Goal: Find specific page/section: Find specific page/section

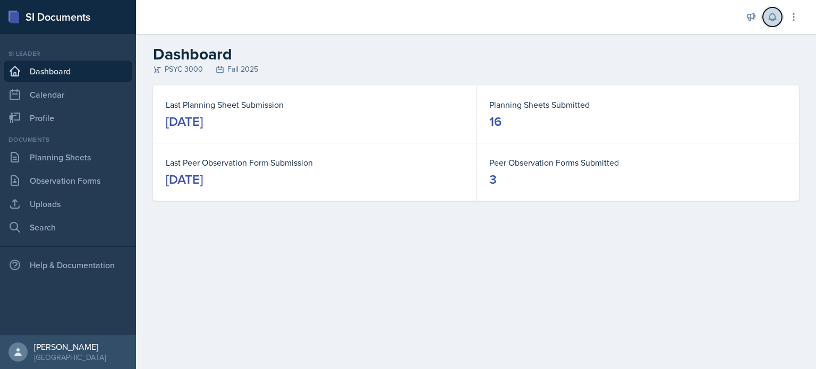
click at [768, 18] on icon at bounding box center [772, 17] width 11 height 11
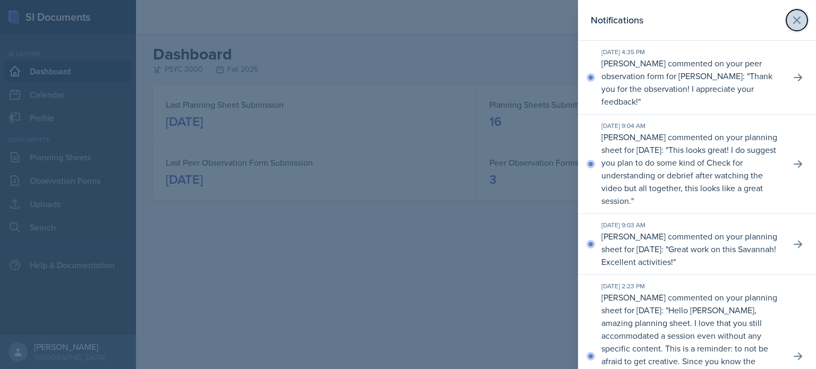
click at [797, 24] on icon at bounding box center [796, 20] width 13 height 13
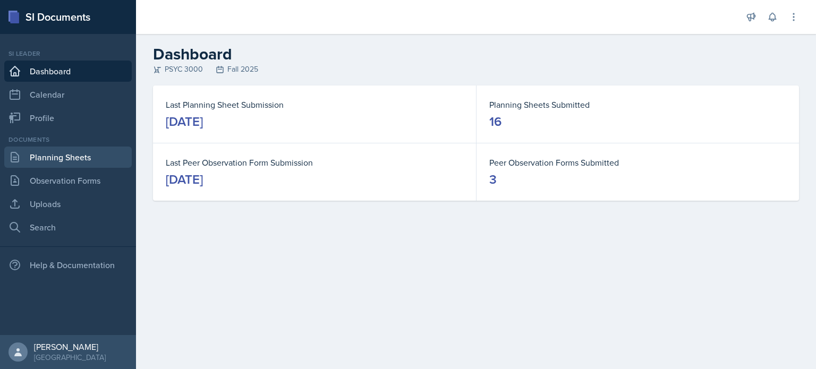
click at [75, 152] on link "Planning Sheets" at bounding box center [67, 157] width 127 height 21
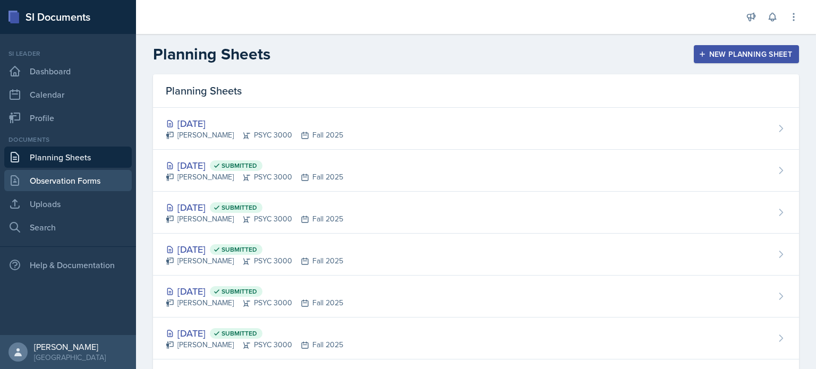
click at [92, 178] on link "Observation Forms" at bounding box center [67, 180] width 127 height 21
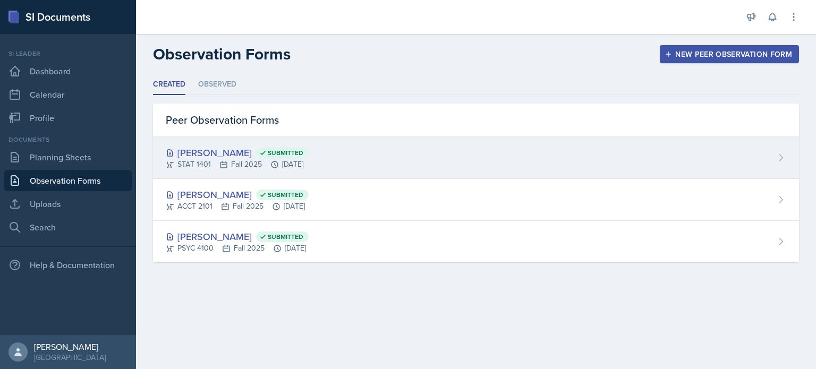
click at [269, 155] on span "Submitted" at bounding box center [286, 153] width 36 height 8
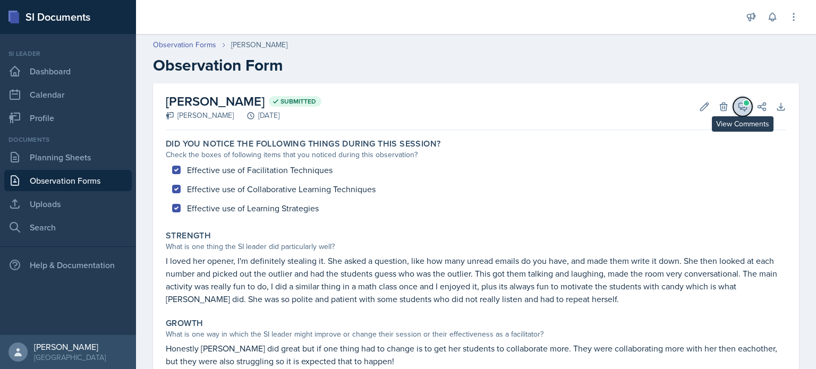
click at [743, 102] on icon at bounding box center [742, 106] width 11 height 11
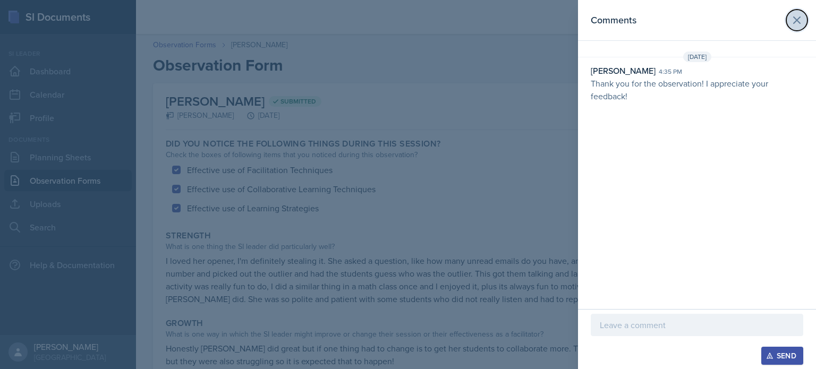
click at [789, 18] on button at bounding box center [796, 20] width 21 height 21
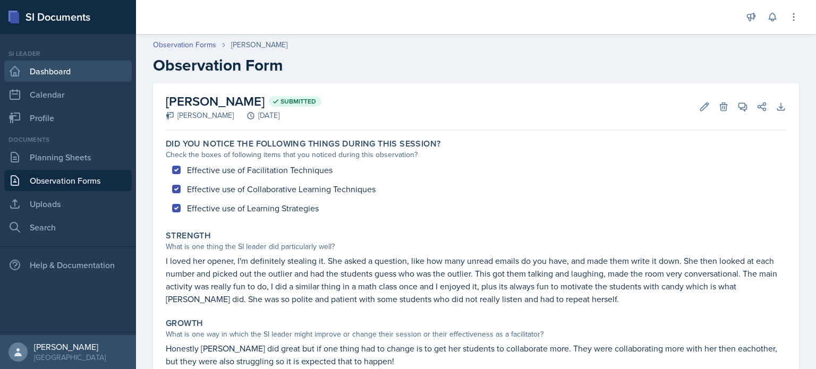
click at [100, 74] on link "Dashboard" at bounding box center [67, 71] width 127 height 21
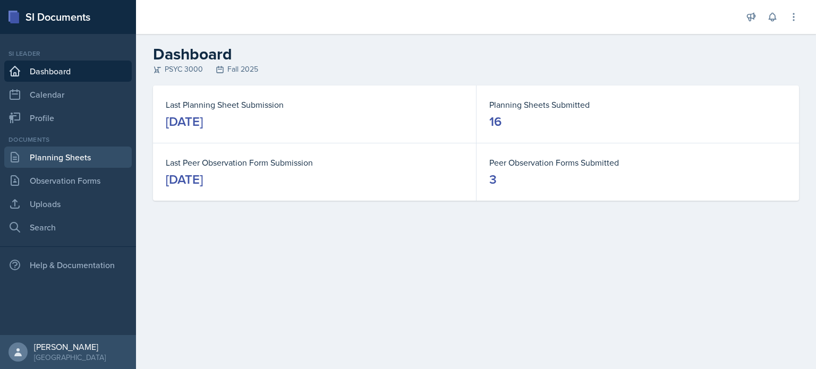
click at [70, 161] on link "Planning Sheets" at bounding box center [67, 157] width 127 height 21
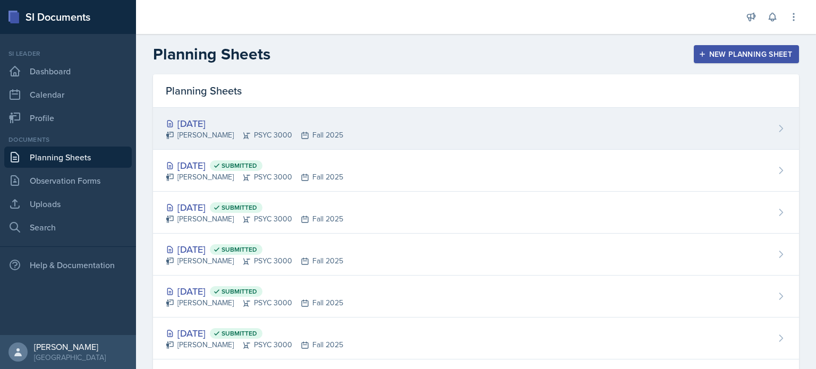
click at [169, 127] on div "[DATE]" at bounding box center [254, 123] width 177 height 14
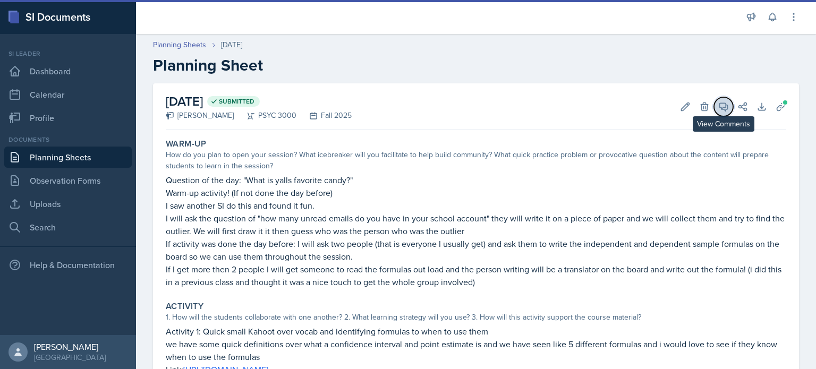
click at [726, 102] on span at bounding box center [726, 102] width 5 height 5
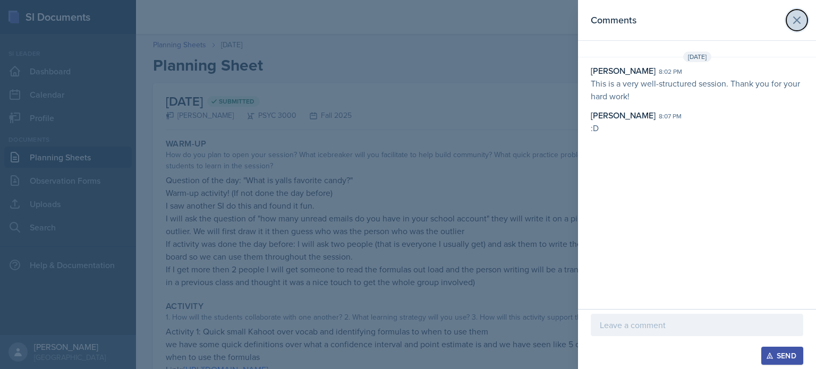
click at [799, 23] on icon at bounding box center [797, 20] width 6 height 6
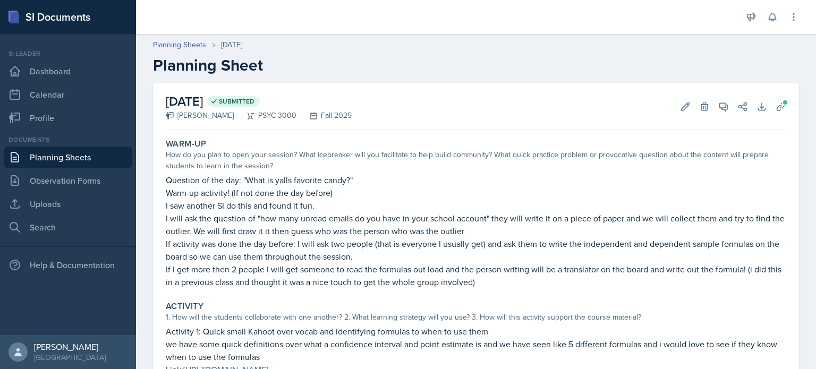
click at [109, 159] on link "Planning Sheets" at bounding box center [67, 157] width 127 height 21
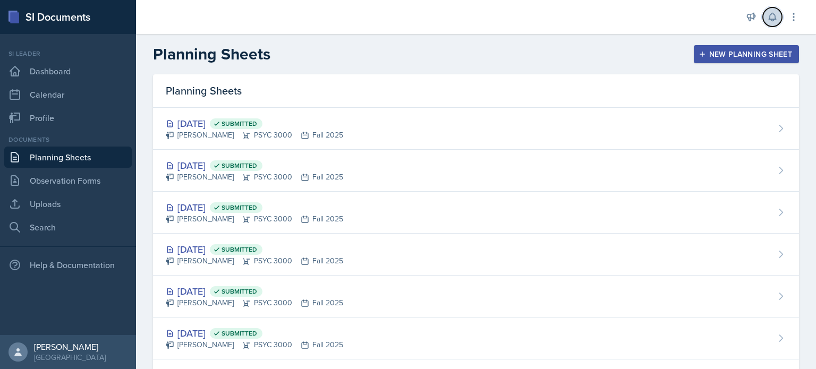
click at [774, 13] on icon at bounding box center [772, 17] width 11 height 11
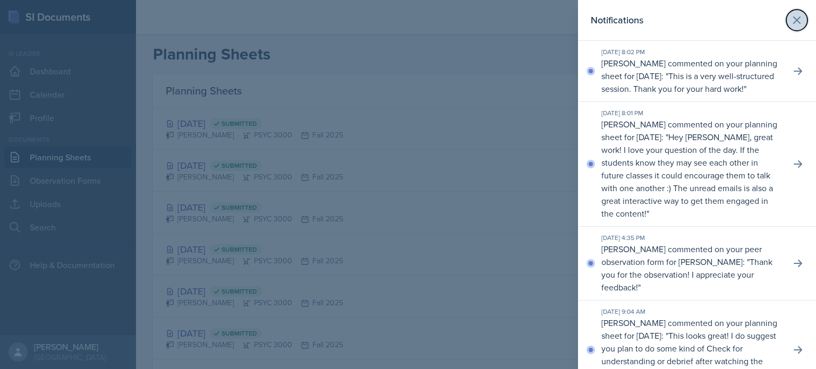
click at [802, 21] on icon at bounding box center [796, 20] width 13 height 13
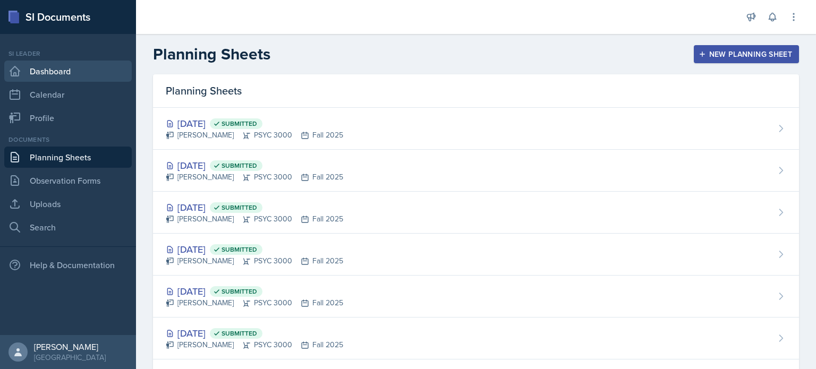
click at [76, 63] on link "Dashboard" at bounding box center [67, 71] width 127 height 21
